Goal: Task Accomplishment & Management: Complete application form

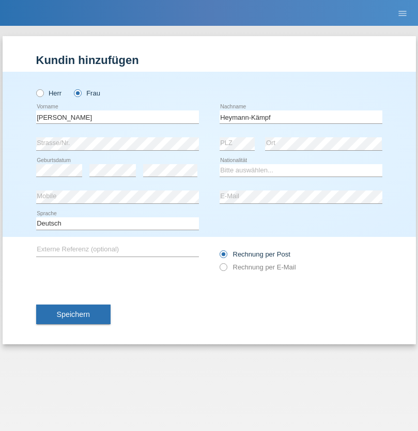
type input "Heymann-Kämpf"
select select "CH"
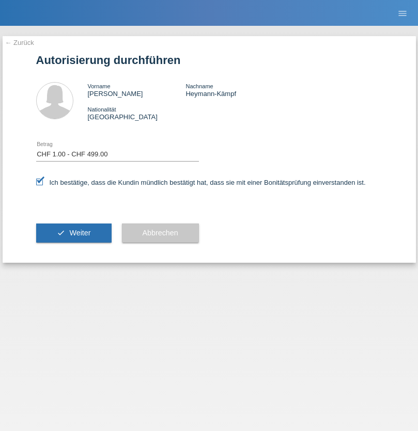
select select "1"
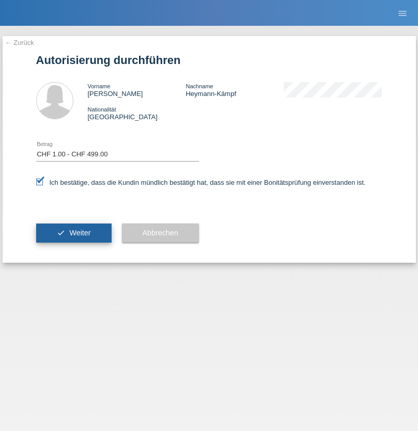
click at [73, 233] on span "Weiter" at bounding box center [79, 233] width 21 height 8
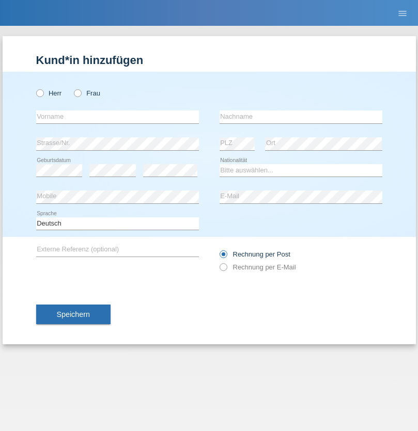
radio input "true"
click at [117, 117] on input "text" at bounding box center [117, 116] width 163 height 13
type input "Danilo"
click at [300, 117] on input "text" at bounding box center [300, 116] width 163 height 13
type input "Neto"
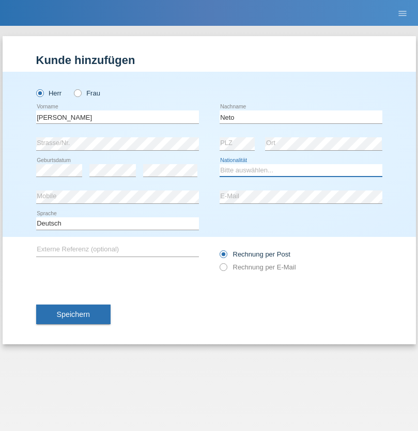
select select "CH"
radio input "true"
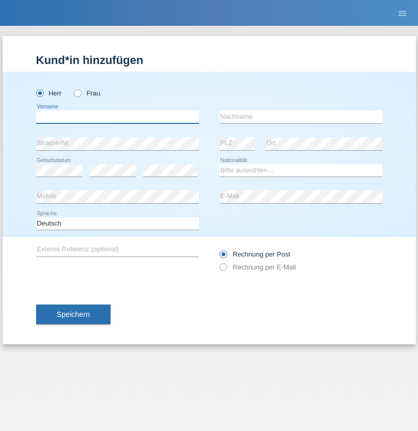
click at [117, 117] on input "text" at bounding box center [117, 116] width 163 height 13
type input "Nicolas"
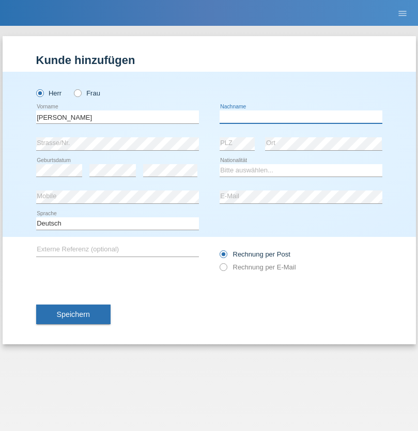
click at [300, 117] on input "text" at bounding box center [300, 116] width 163 height 13
type input "Meier"
select select "CH"
radio input "true"
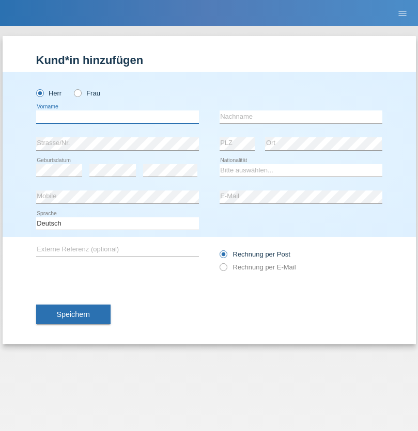
click at [117, 117] on input "text" at bounding box center [117, 116] width 163 height 13
type input "David"
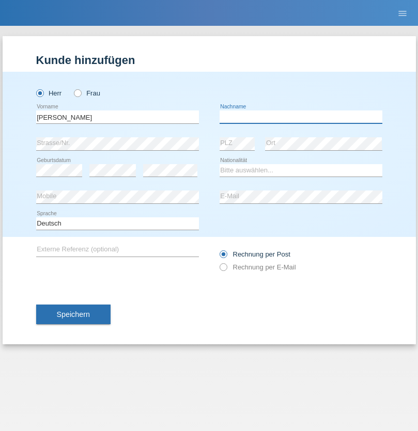
click at [300, 117] on input "text" at bounding box center [300, 116] width 163 height 13
type input "Nydegger"
select select "CH"
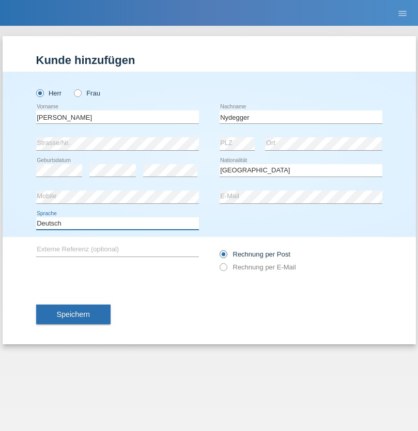
select select "en"
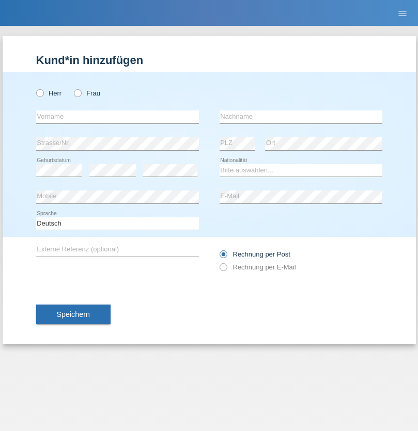
radio input "true"
click at [117, 117] on input "text" at bounding box center [117, 116] width 163 height 13
type input "Corinne"
click at [300, 117] on input "text" at bounding box center [300, 116] width 163 height 13
type input "Nydegger"
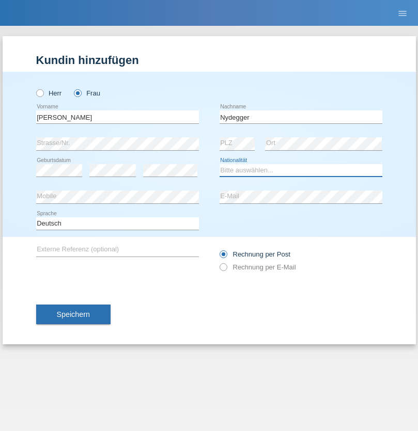
select select "CH"
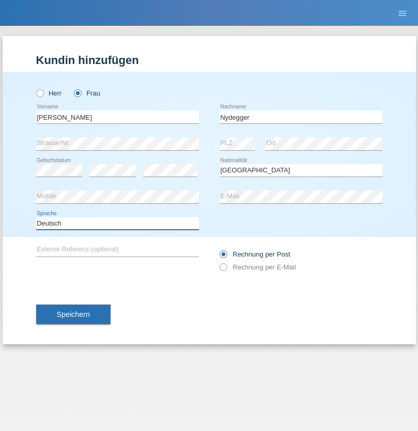
select select "en"
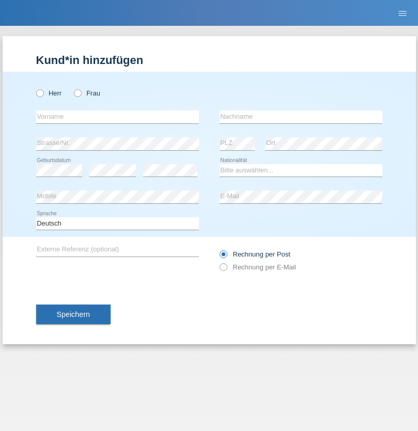
radio input "true"
click at [117, 117] on input "text" at bounding box center [117, 116] width 163 height 13
type input "Goekhan"
click at [300, 117] on input "text" at bounding box center [300, 116] width 163 height 13
type input "Akarsu"
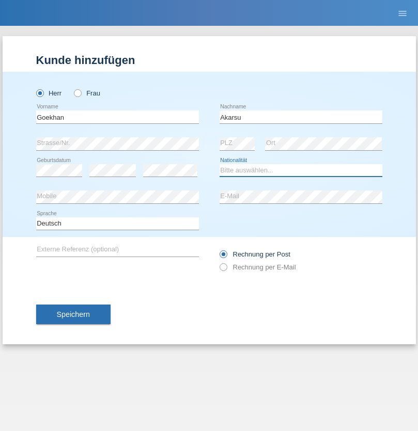
select select "AT"
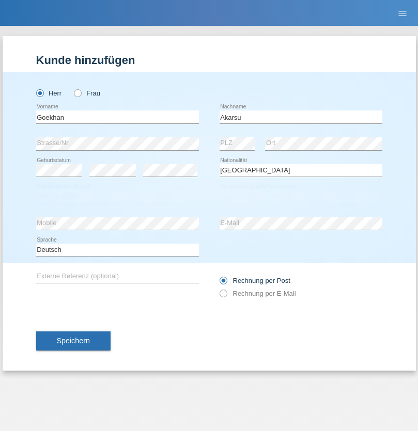
select select "C"
select select "01"
select select "05"
select select "2021"
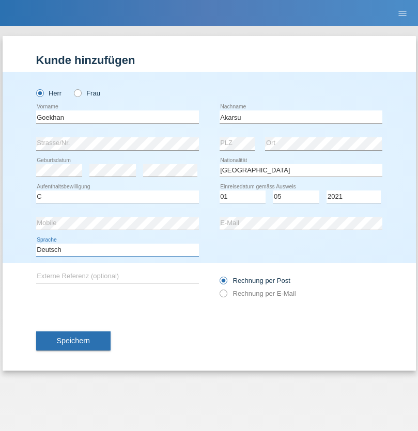
select select "en"
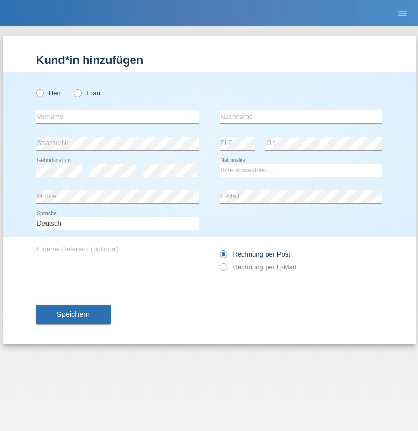
radio input "true"
click at [117, 117] on input "text" at bounding box center [117, 116] width 163 height 13
type input "Daniele"
click at [300, 117] on input "text" at bounding box center [300, 116] width 163 height 13
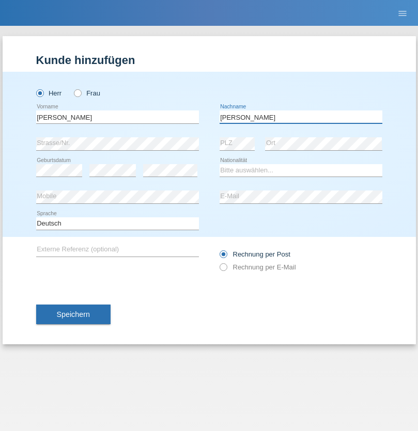
type input "Daniele"
select select "IT"
select select "C"
select select "22"
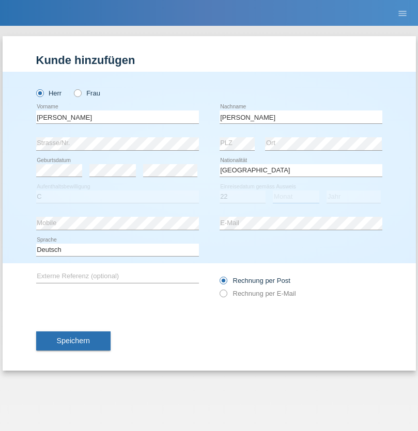
select select "06"
select select "1964"
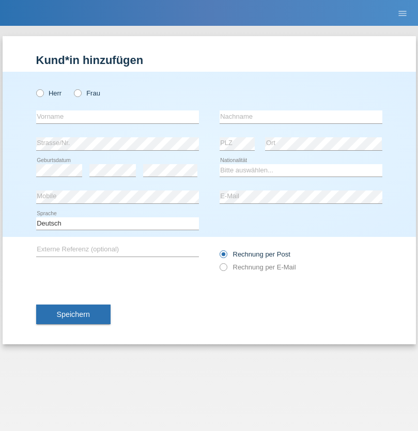
radio input "true"
click at [117, 117] on input "text" at bounding box center [117, 116] width 163 height 13
type input "Carnevale"
click at [300, 117] on input "text" at bounding box center [300, 116] width 163 height 13
type input "Alessio"
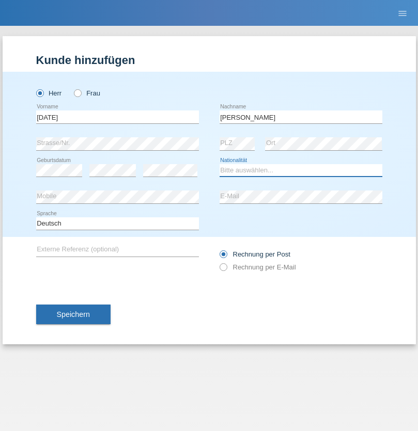
select select "IT"
select select "C"
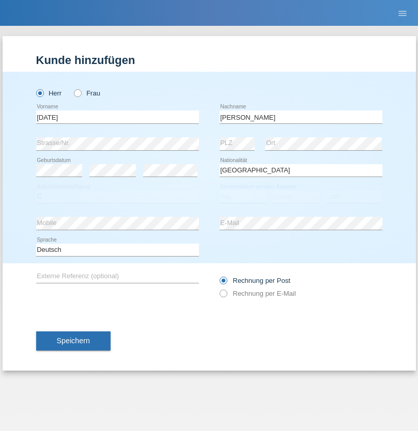
select select "01"
select select "05"
select select "2021"
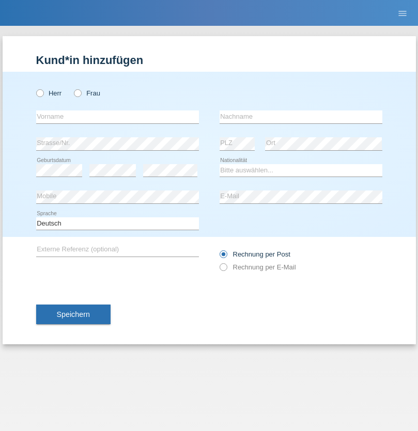
radio input "true"
click at [117, 117] on input "text" at bounding box center [117, 116] width 163 height 13
type input "Claudiu Marian"
click at [300, 117] on input "text" at bounding box center [300, 116] width 163 height 13
type input "Cislariu"
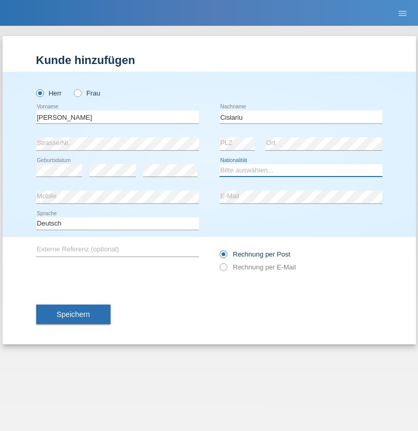
select select "CH"
radio input "true"
select select "CH"
radio input "true"
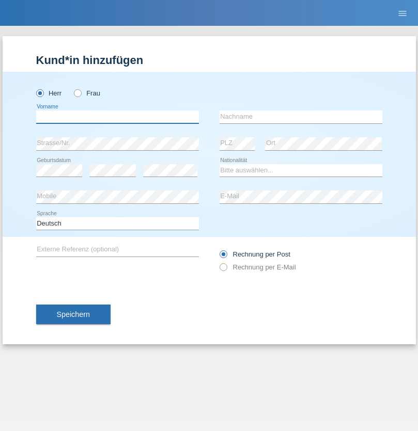
click at [117, 117] on input "text" at bounding box center [117, 116] width 163 height 13
type input "Zsolt"
click at [300, 117] on input "text" at bounding box center [300, 116] width 163 height 13
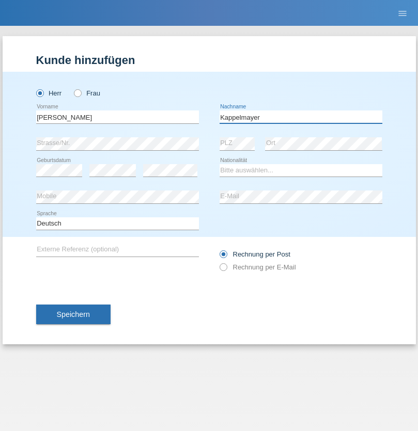
type input "Kappelmayer"
select select "MG"
select select "C"
select select "01"
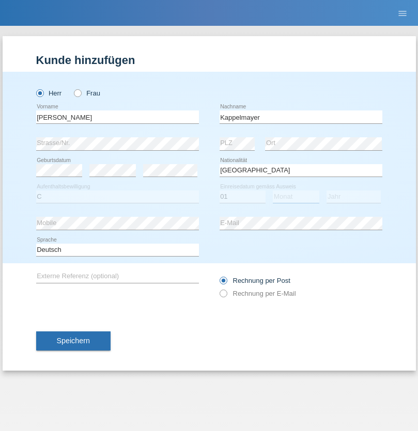
select select "09"
select select "2021"
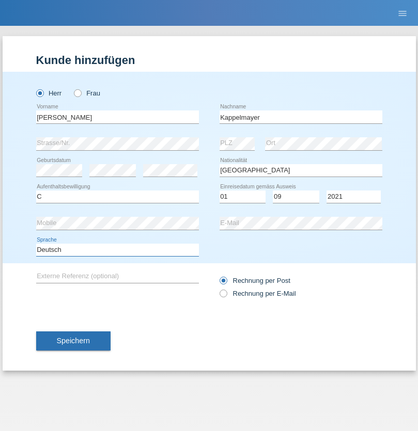
select select "en"
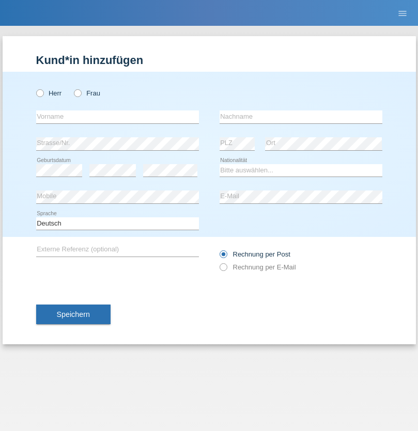
radio input "true"
click at [117, 117] on input "text" at bounding box center [117, 116] width 163 height 13
type input "firat"
click at [300, 117] on input "text" at bounding box center [300, 116] width 163 height 13
type input "kara"
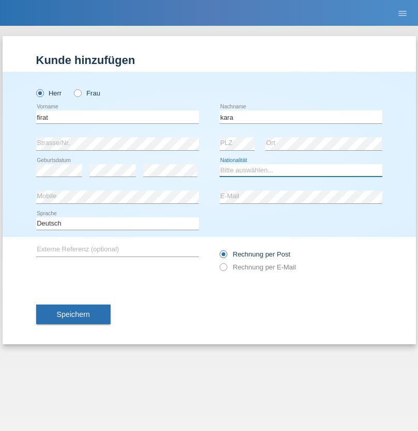
select select "CH"
radio input "true"
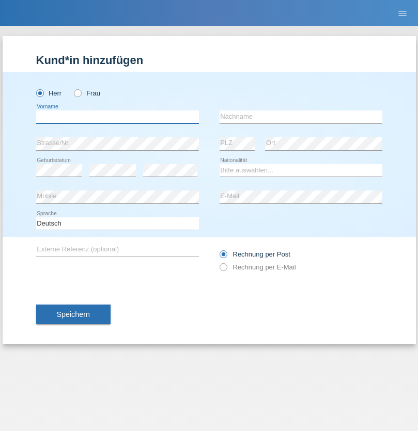
click at [117, 117] on input "text" at bounding box center [117, 116] width 163 height 13
type input "Jean Panda"
click at [300, 117] on input "text" at bounding box center [300, 116] width 163 height 13
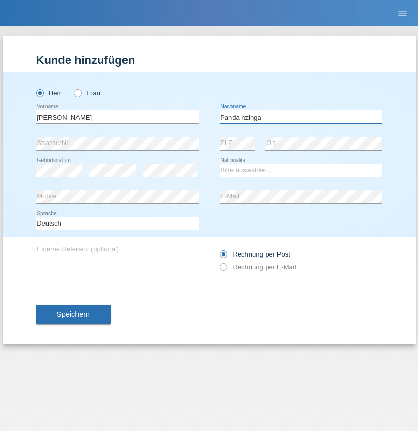
type input "Panda nzinga"
select select "MN"
select select "C"
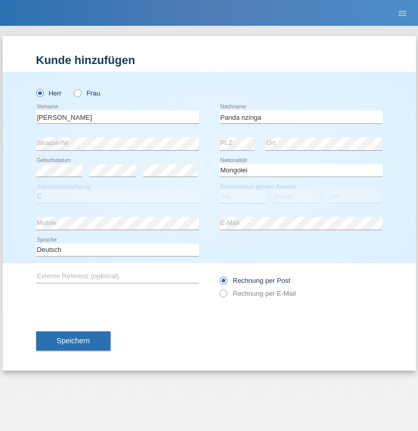
select select "28"
select select "11"
select select "2001"
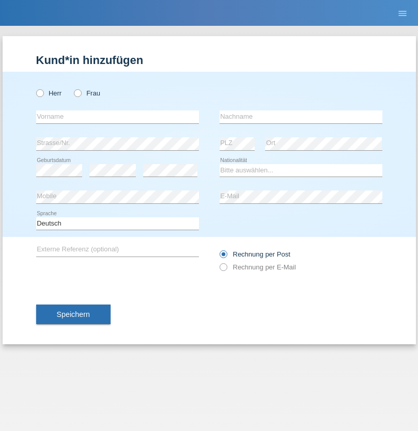
radio input "true"
select select "HU"
select select "C"
select select "30"
select select "10"
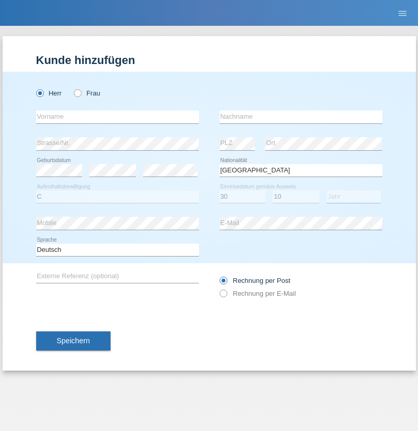
select select "2021"
